Goal: Navigation & Orientation: Understand site structure

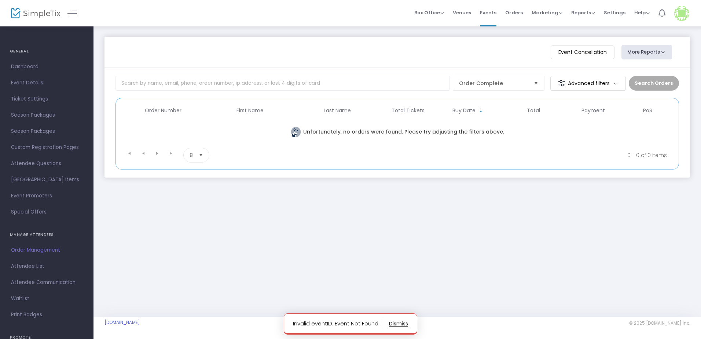
click at [29, 66] on span "Dashboard" at bounding box center [46, 67] width 71 height 10
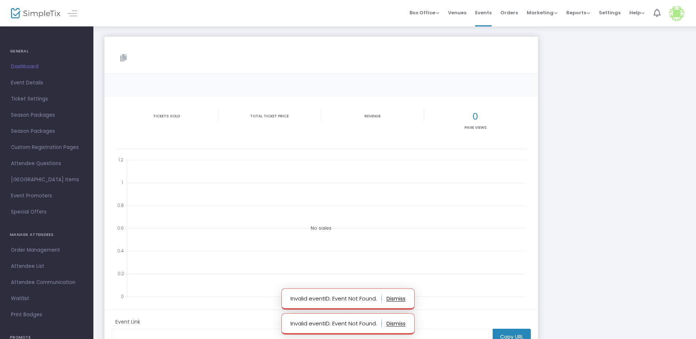
click at [36, 13] on img at bounding box center [35, 13] width 49 height 11
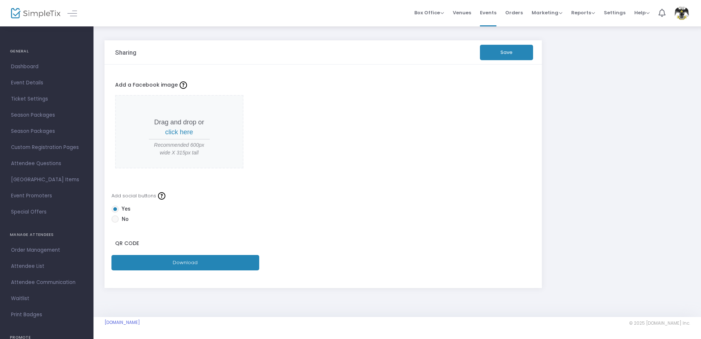
click at [32, 14] on img at bounding box center [35, 13] width 49 height 11
